Goal: Navigation & Orientation: Understand site structure

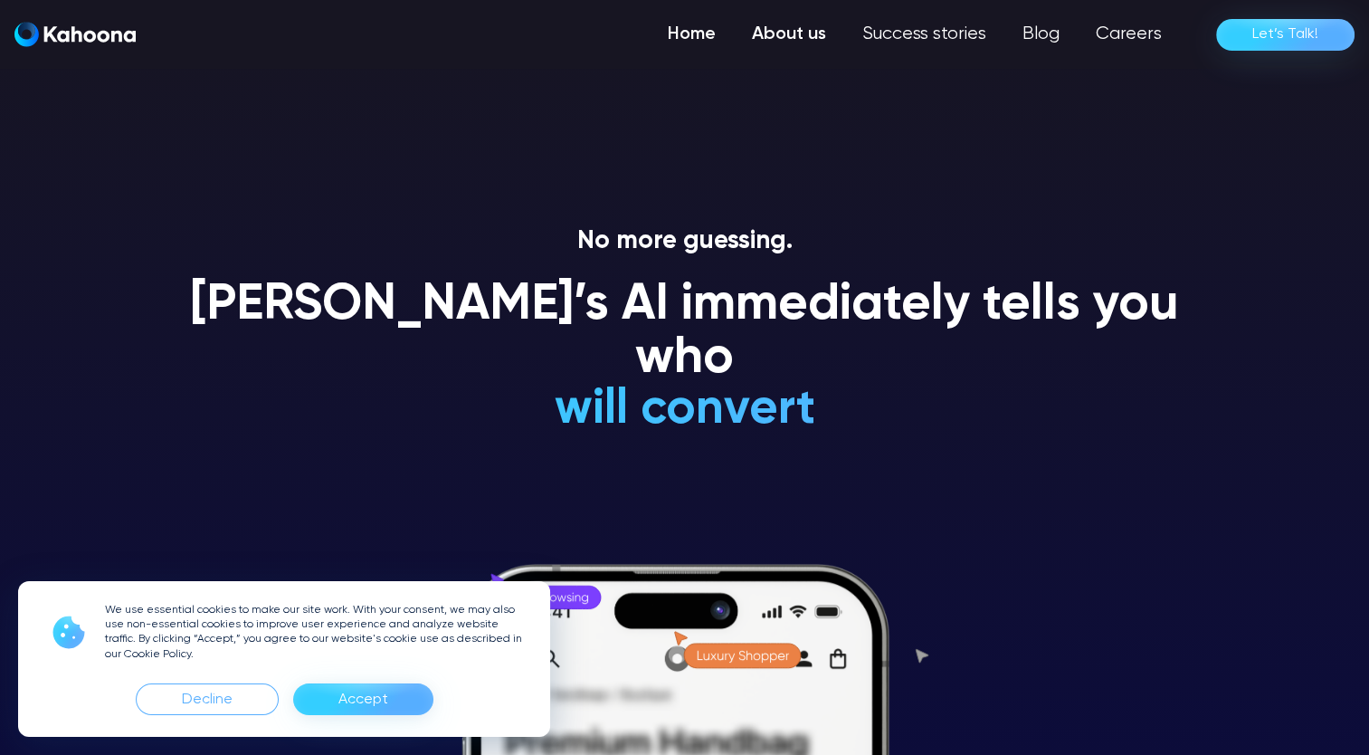
click at [818, 33] on link "About us" at bounding box center [789, 34] width 110 height 36
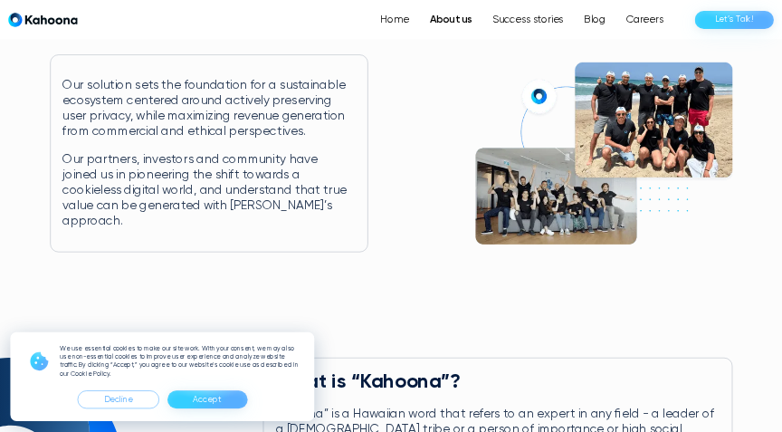
scroll to position [365, 0]
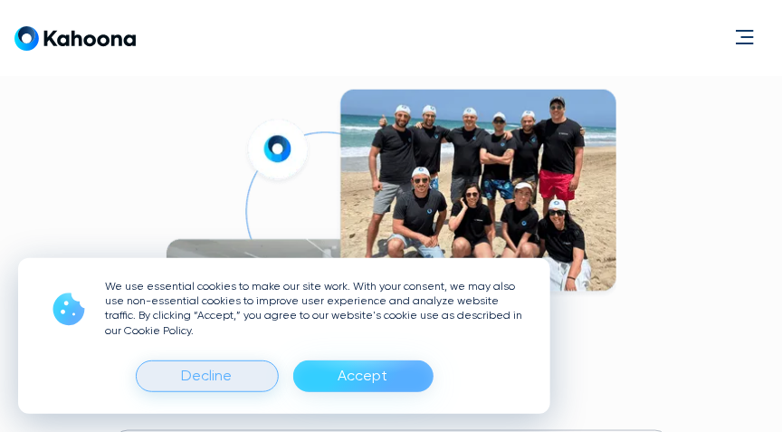
click at [253, 369] on div "Decline" at bounding box center [207, 376] width 143 height 32
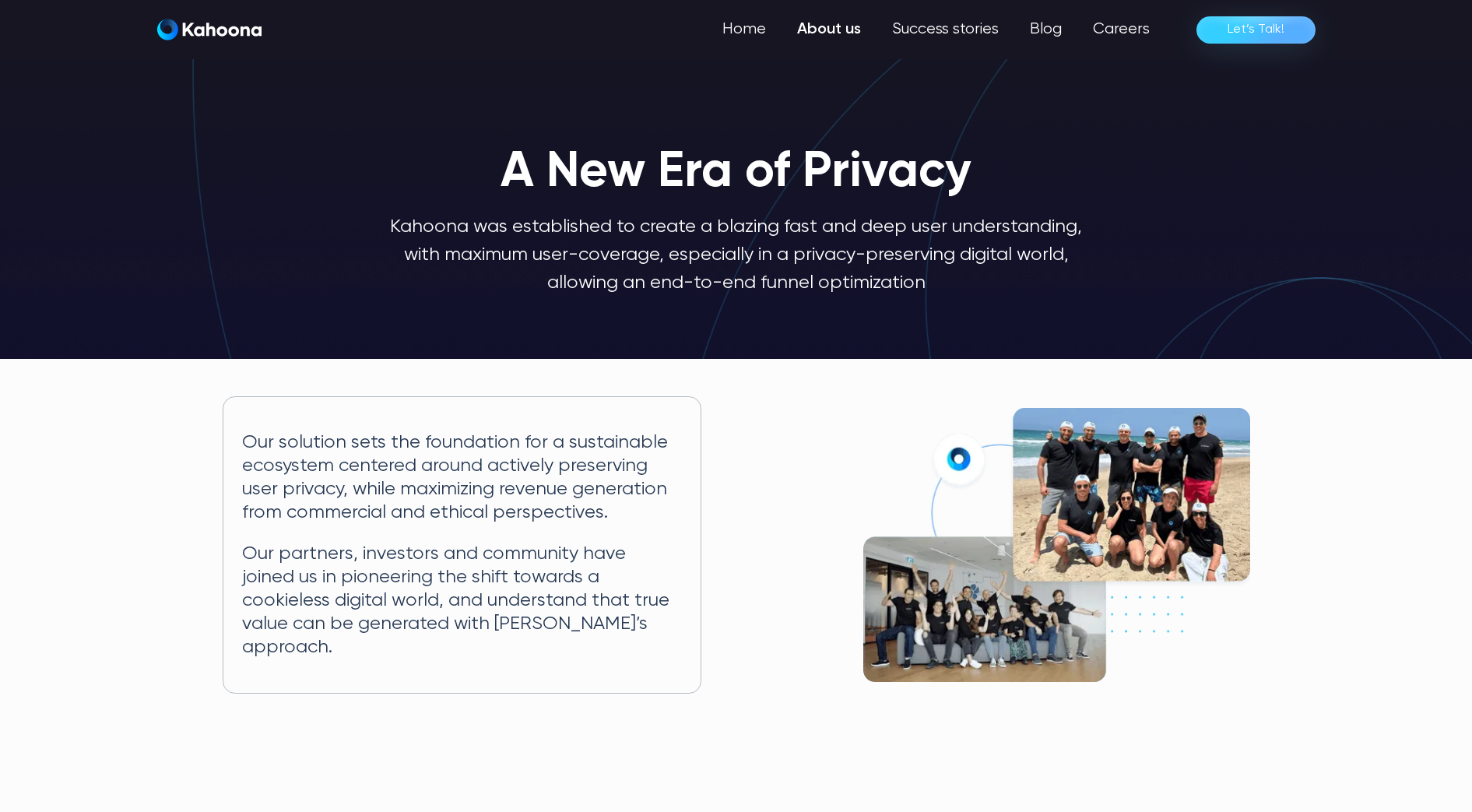
scroll to position [0, 0]
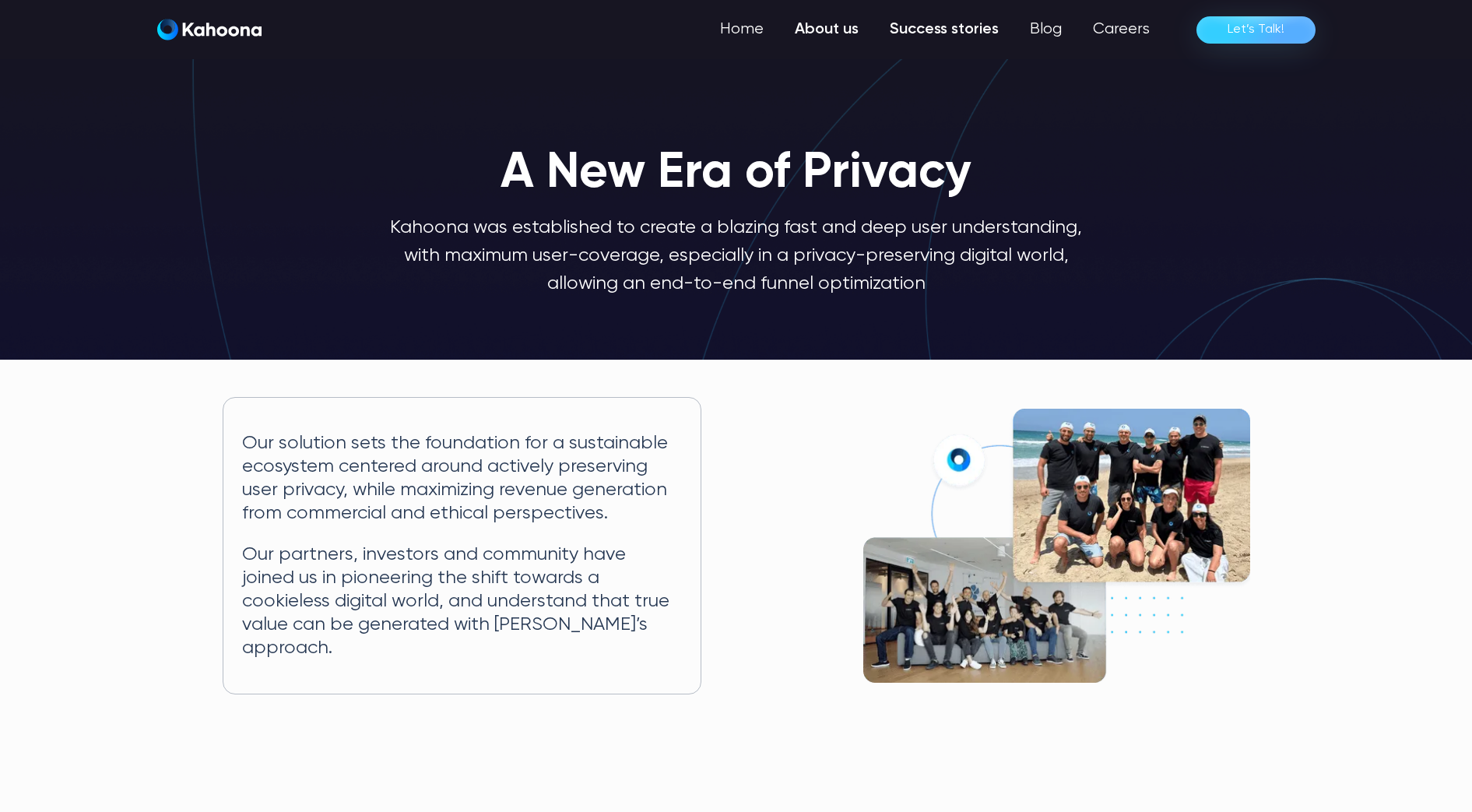
click at [937, 37] on link "Success stories" at bounding box center [944, 29] width 140 height 31
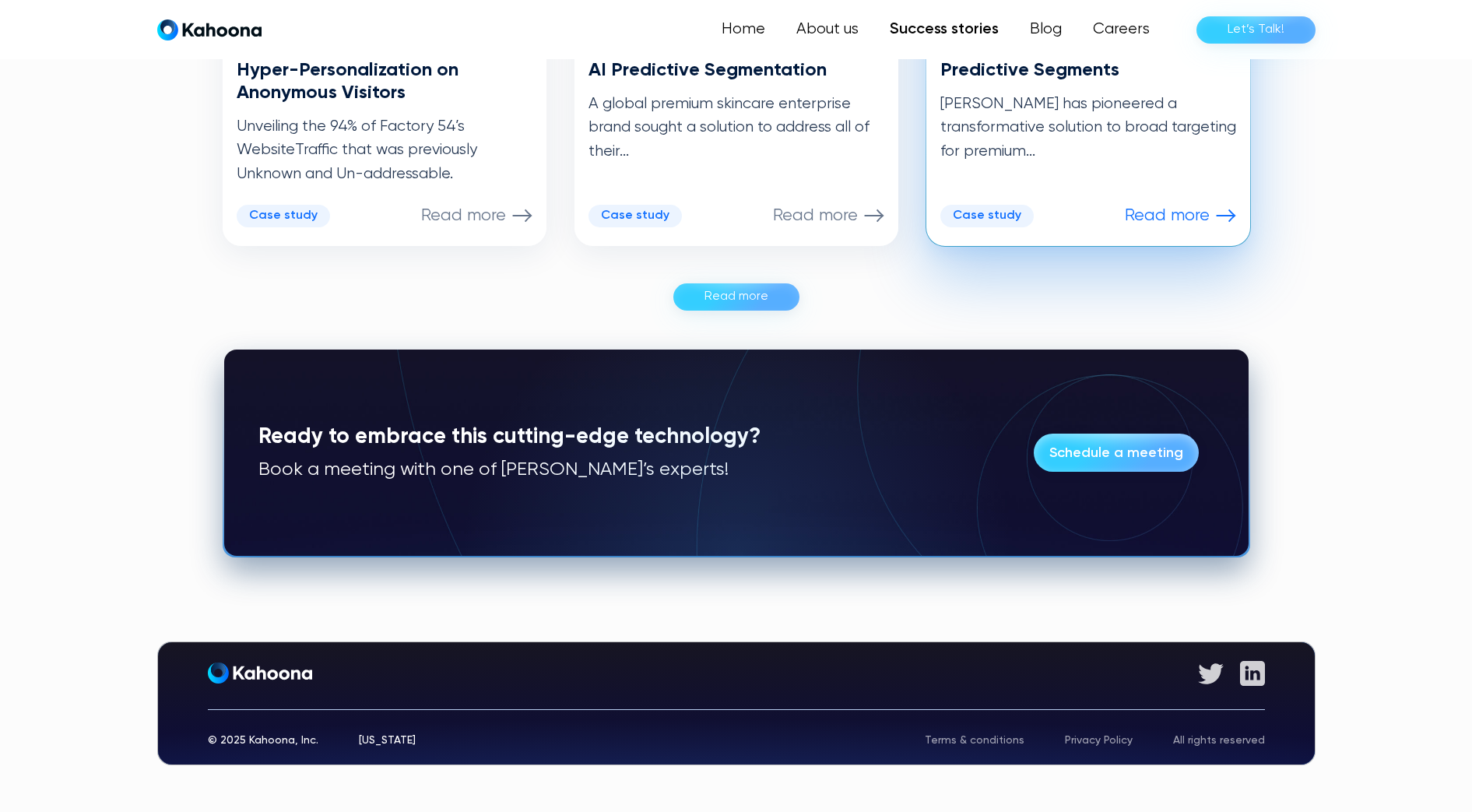
scroll to position [1049, 0]
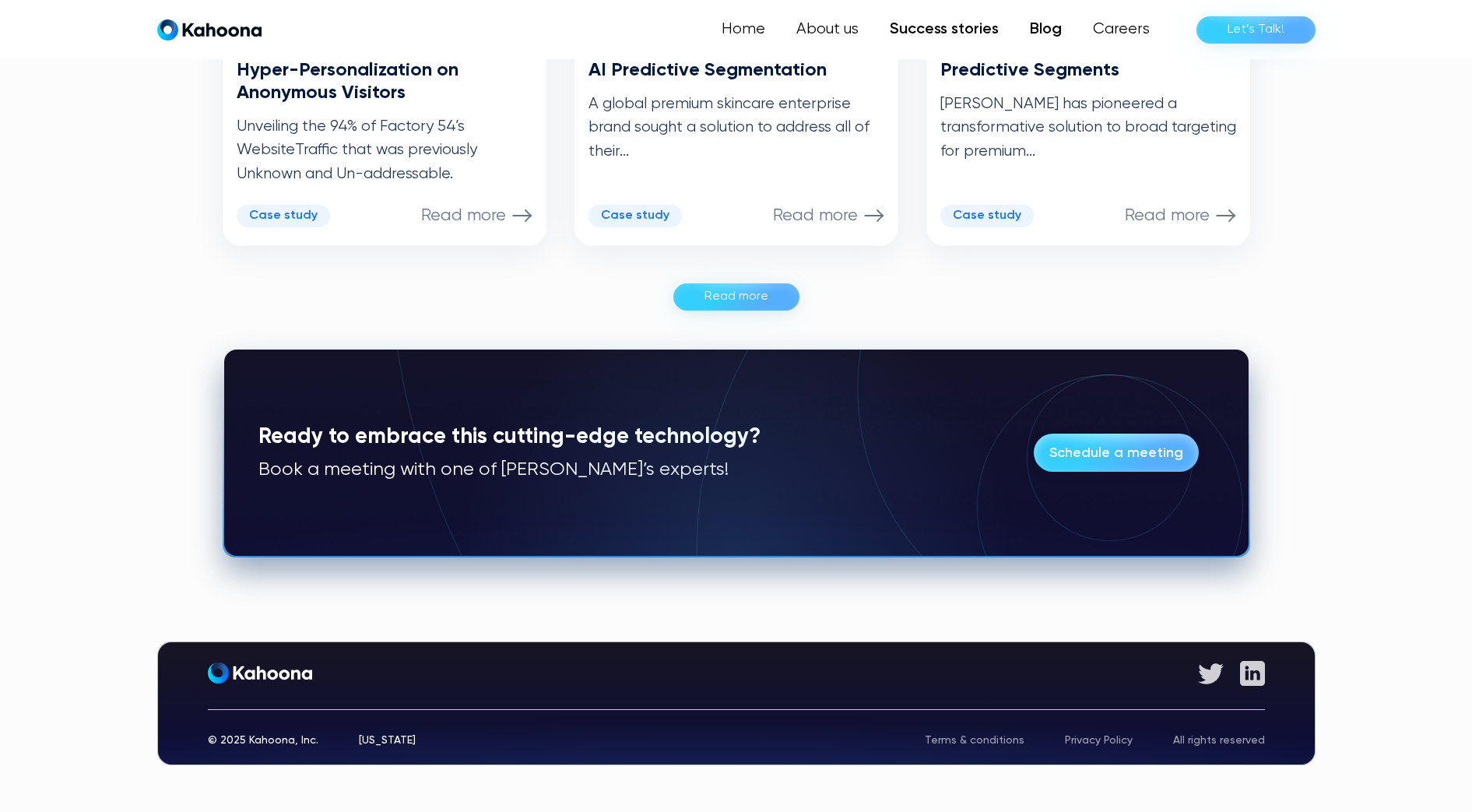
click at [1051, 23] on link "Blog" at bounding box center [1045, 29] width 63 height 31
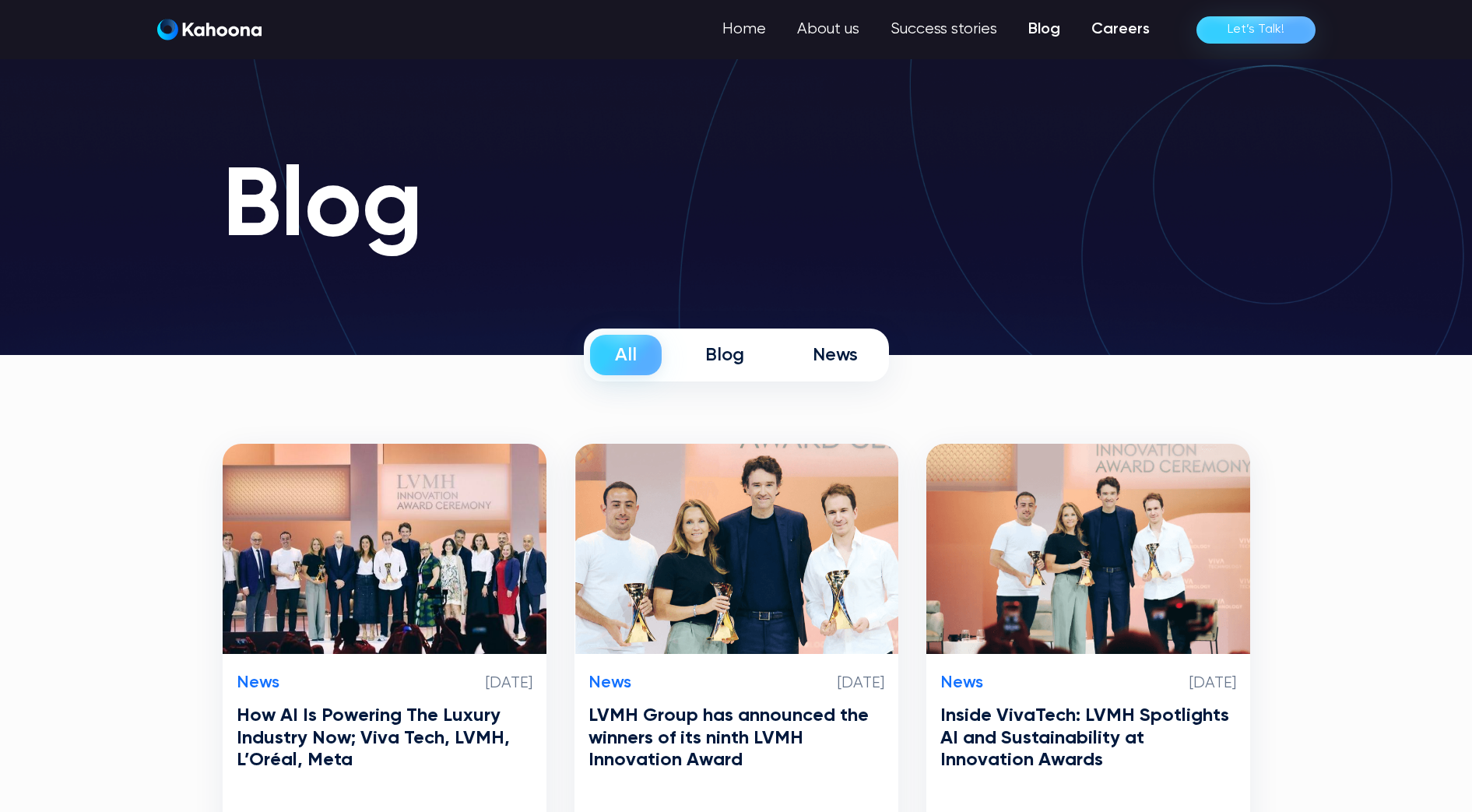
click at [1112, 28] on link "Careers" at bounding box center [1121, 29] width 89 height 31
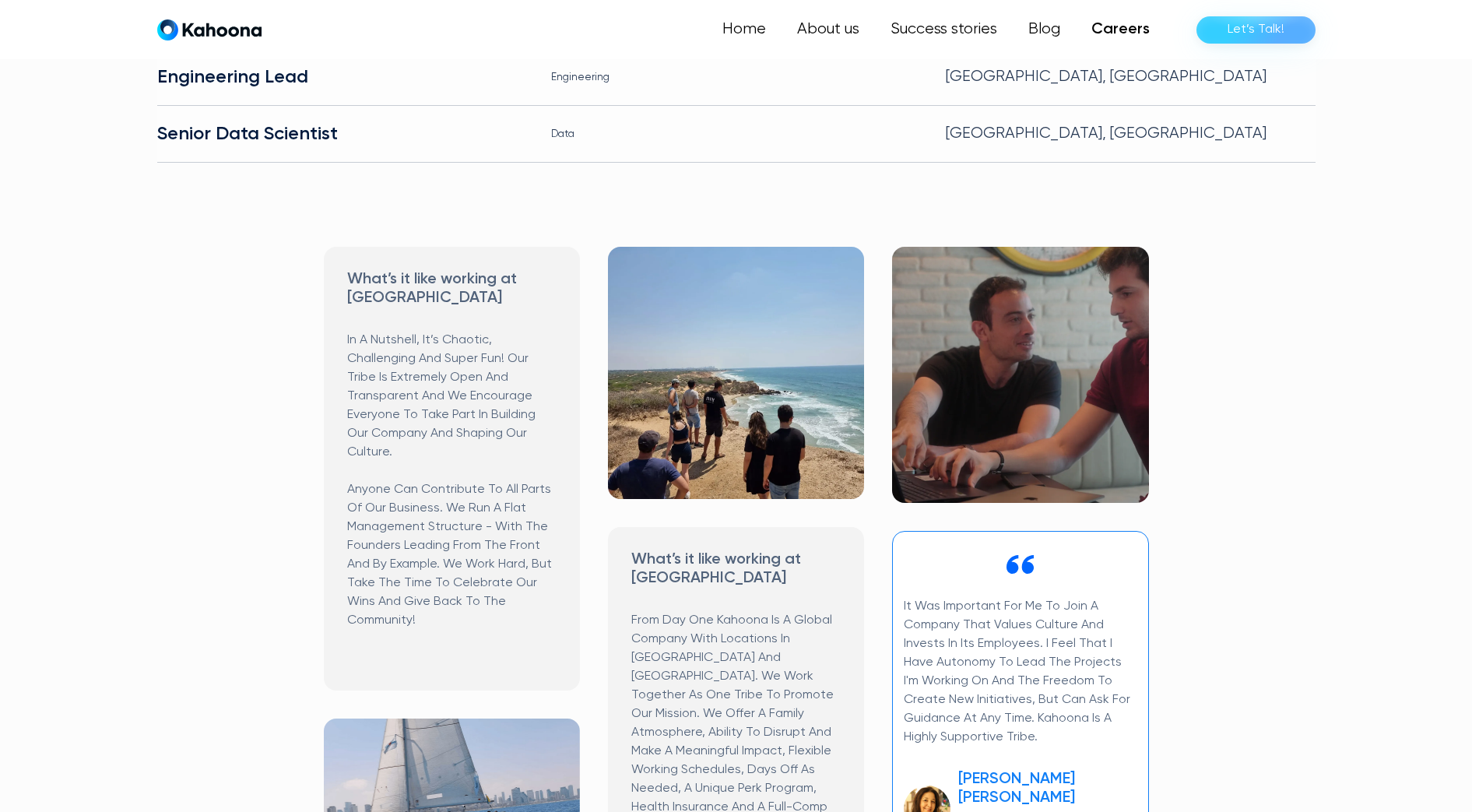
scroll to position [536, 0]
click at [767, 36] on link "Home" at bounding box center [746, 29] width 72 height 31
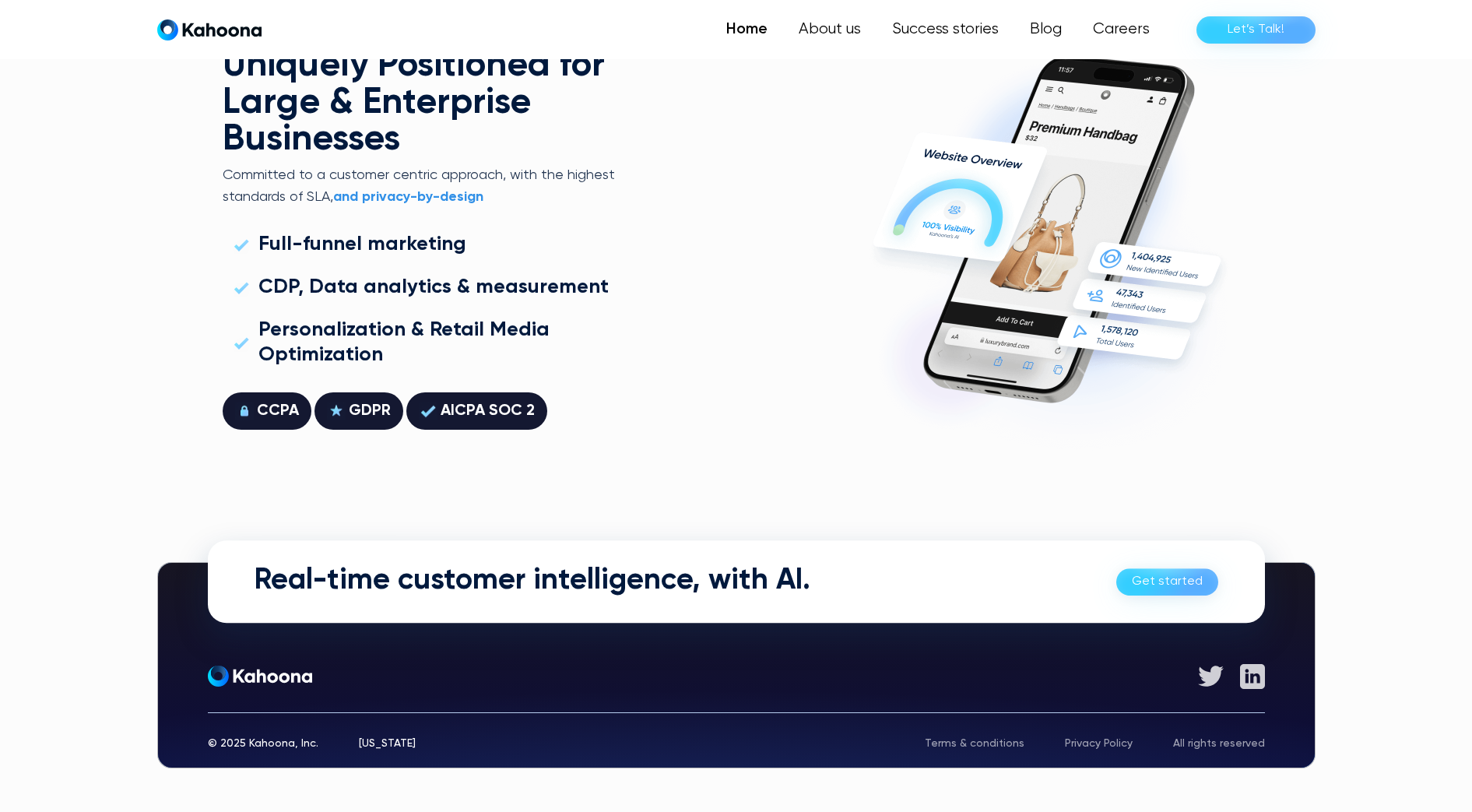
scroll to position [4457, 0]
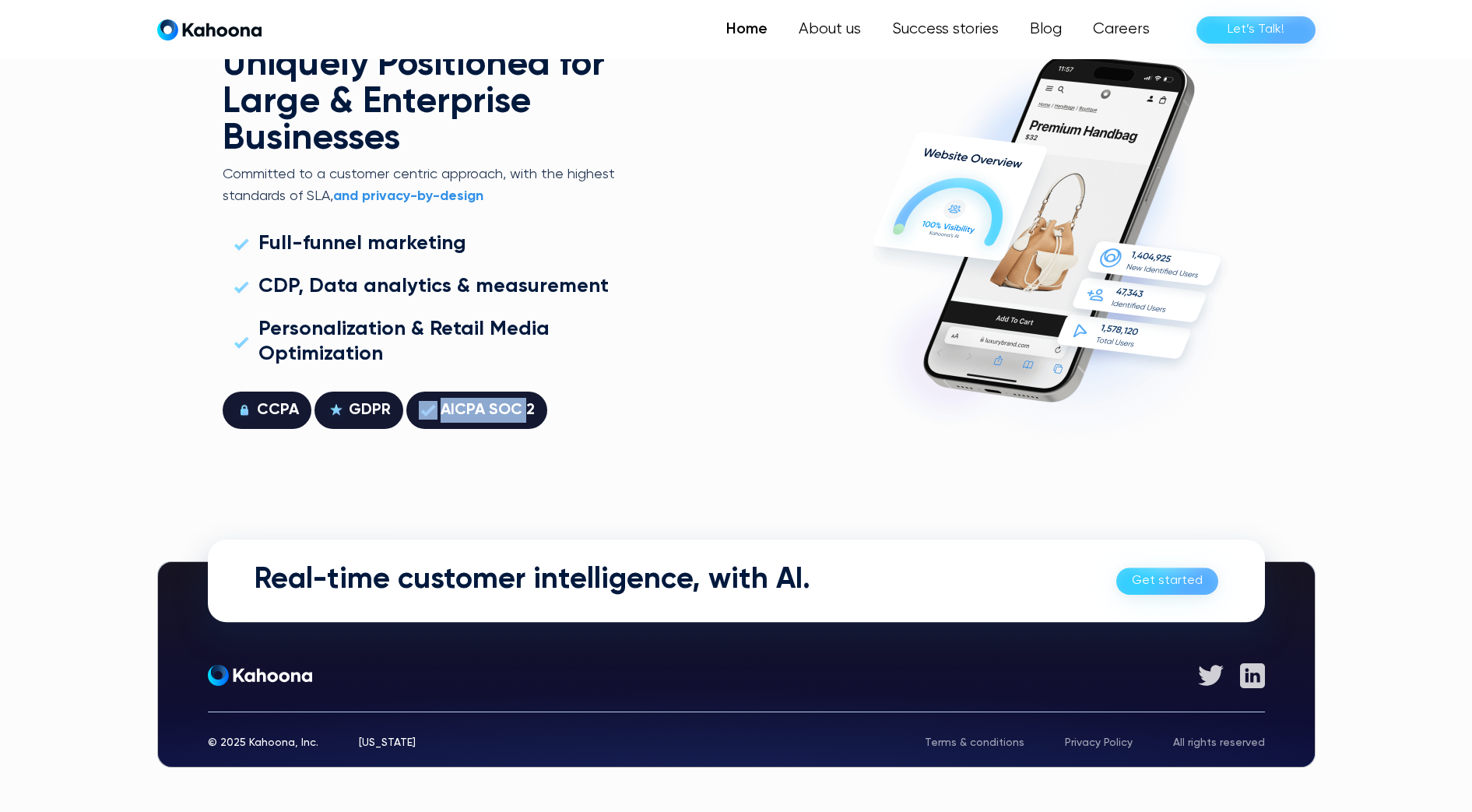
drag, startPoint x: 527, startPoint y: 413, endPoint x: 415, endPoint y: 411, distance: 112.0
click at [415, 411] on div "AICPA SOC 2" at bounding box center [477, 409] width 141 height 37
drag, startPoint x: 415, startPoint y: 411, endPoint x: 486, endPoint y: 411, distance: 71.0
click at [486, 411] on div "AICPA SOC 2" at bounding box center [488, 409] width 95 height 25
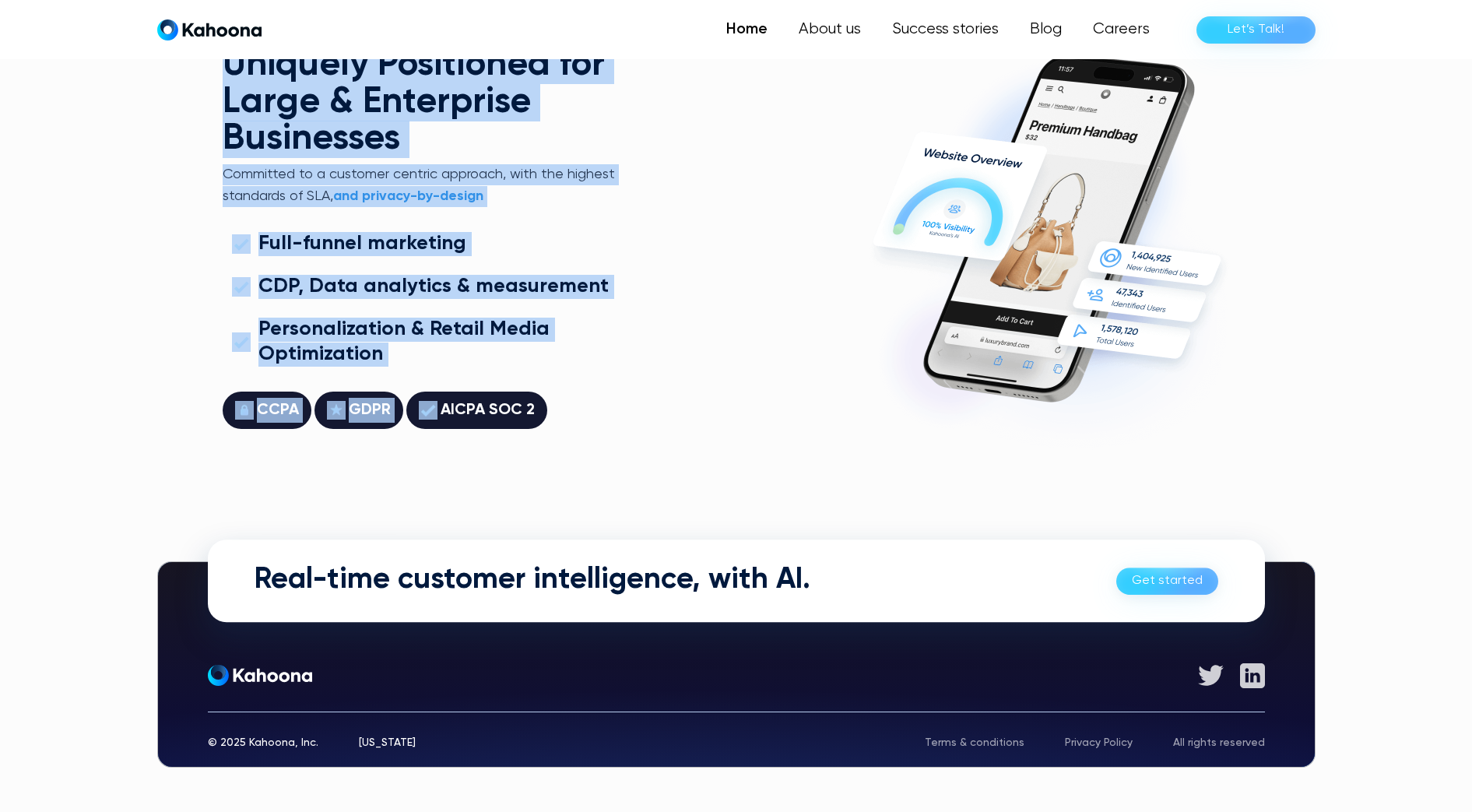
click at [486, 411] on div "AICPA SOC 2" at bounding box center [488, 409] width 95 height 25
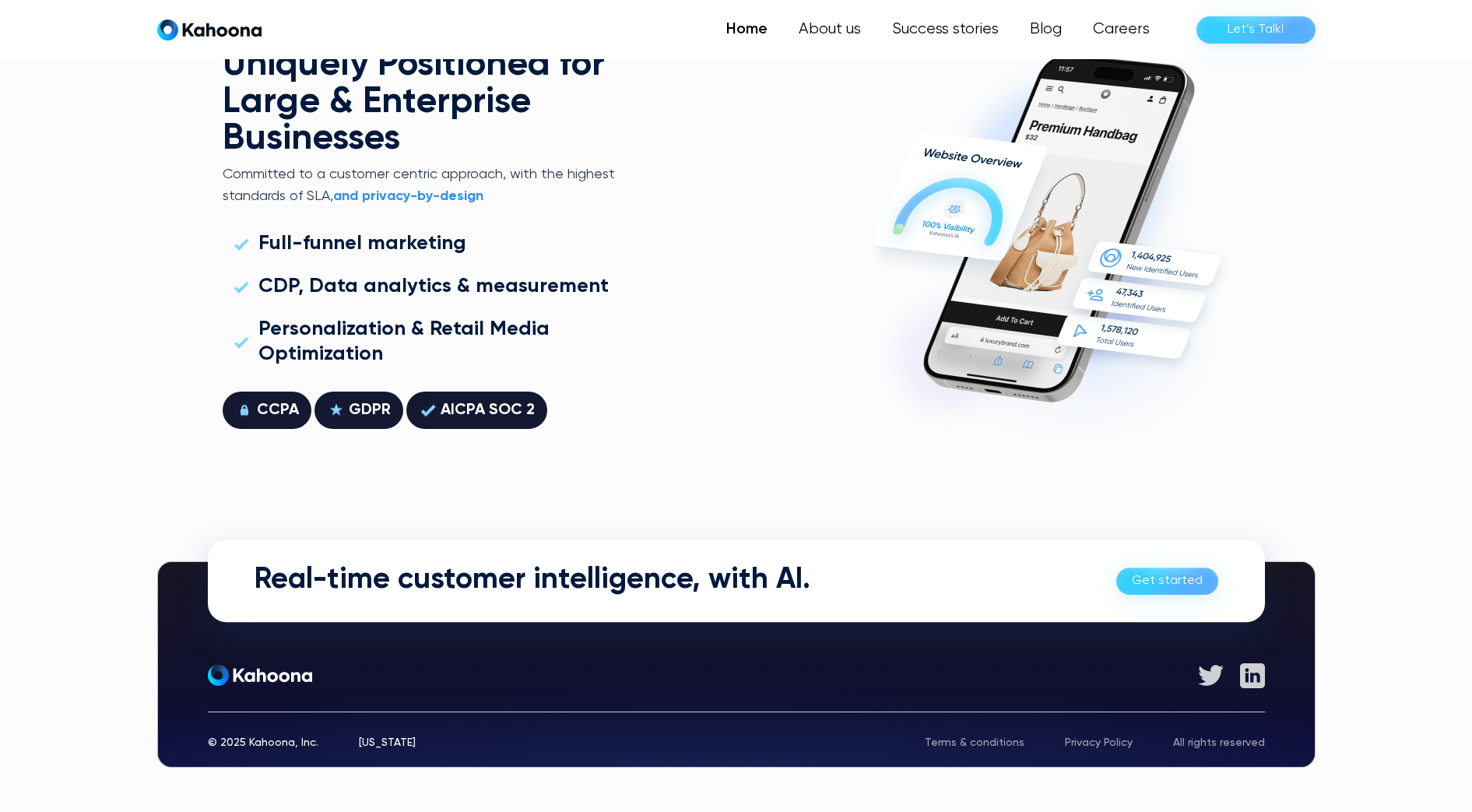
drag, startPoint x: 486, startPoint y: 411, endPoint x: 409, endPoint y: 448, distance: 85.4
click at [409, 448] on div "Uniquely Positioned for Large & Enterprise Businesses Committed to a customer c…" at bounding box center [736, 237] width 1028 height 573
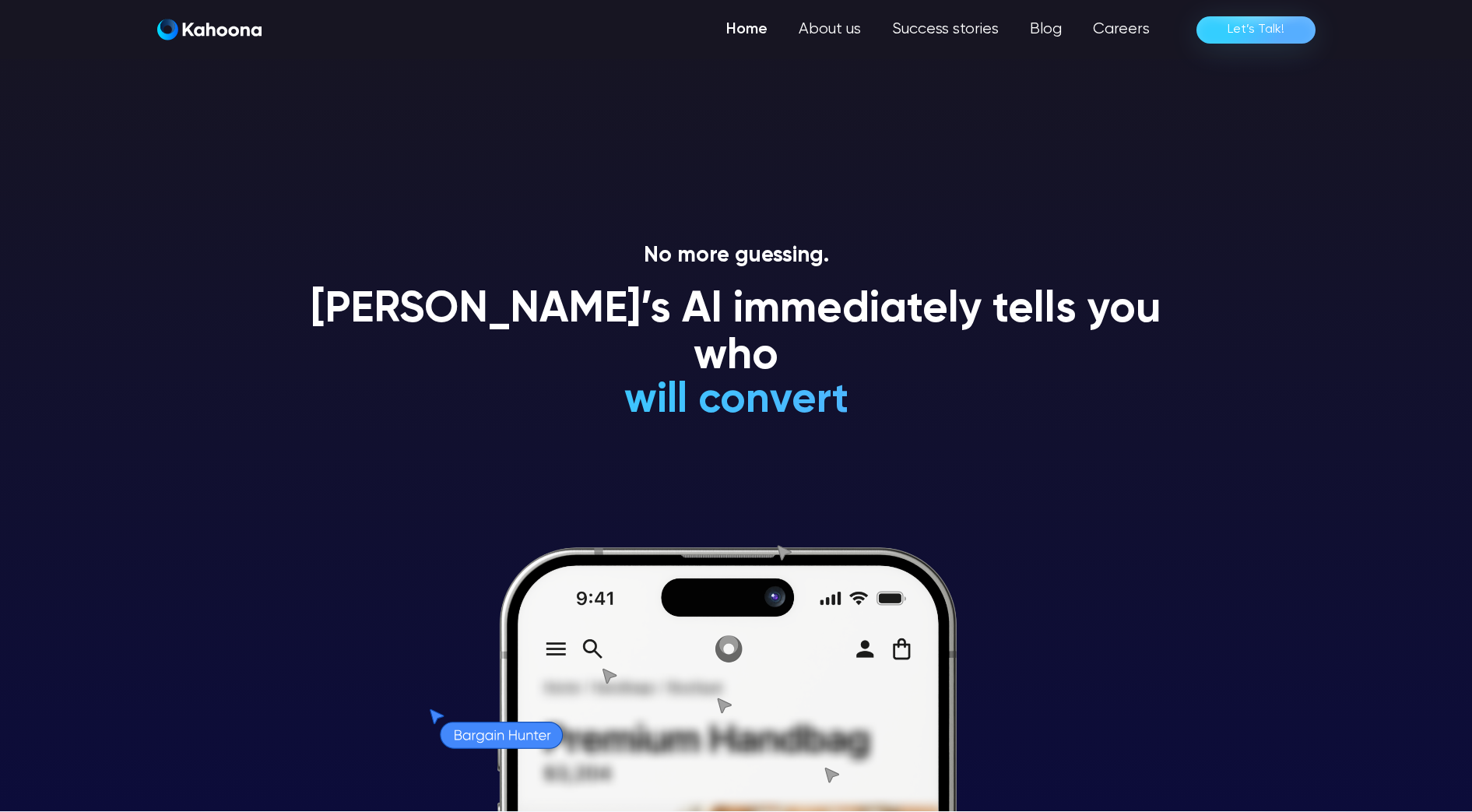
scroll to position [0, 0]
